Goal: Information Seeking & Learning: Learn about a topic

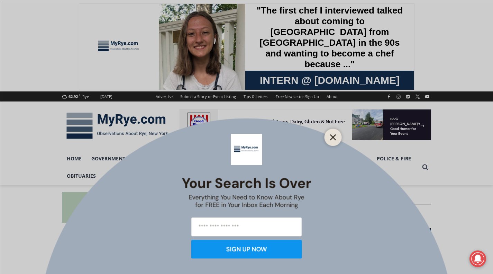
click at [332, 137] on line "Close" at bounding box center [333, 137] width 5 height 5
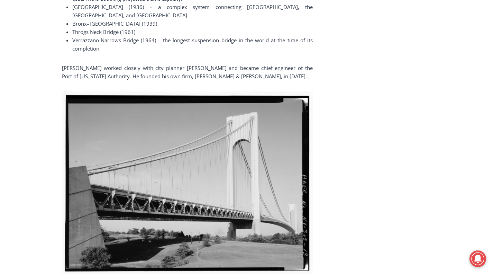
scroll to position [1209, 0]
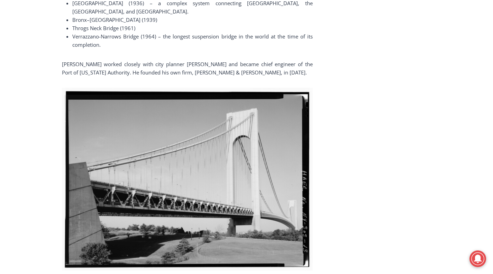
click at [464, 199] on div "Home > People > RyeGPT People of Note > RyeGPT People of Note: Designer of the …" at bounding box center [246, 24] width 493 height 2096
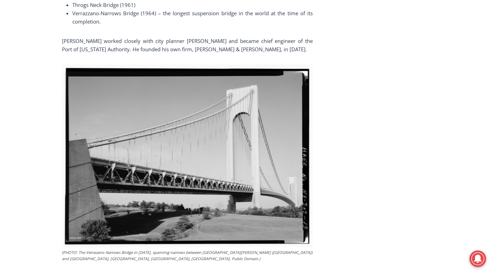
click at [491, 226] on div "Home > People > RyeGPT People of Note > RyeGPT People of Note: Designer of the …" at bounding box center [246, 0] width 493 height 2096
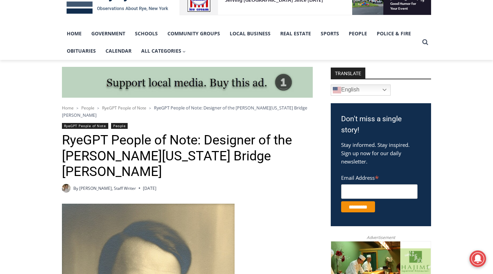
scroll to position [124, 0]
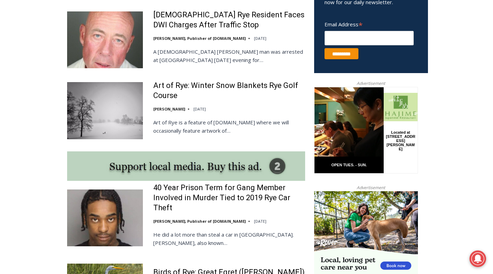
scroll to position [486, 0]
